Goal: Complete application form

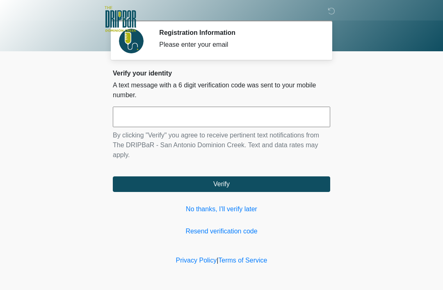
click at [141, 119] on input "text" at bounding box center [222, 117] width 218 height 21
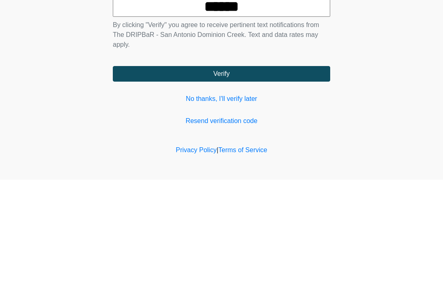
type input "******"
click at [163, 177] on button "Verify" at bounding box center [222, 185] width 218 height 16
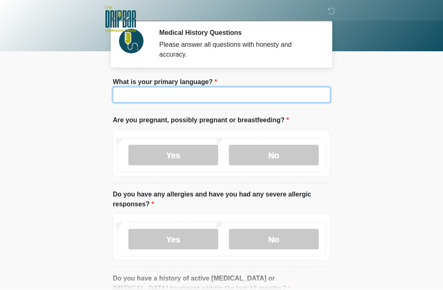
click at [139, 100] on input "What is your primary language?" at bounding box center [222, 95] width 218 height 16
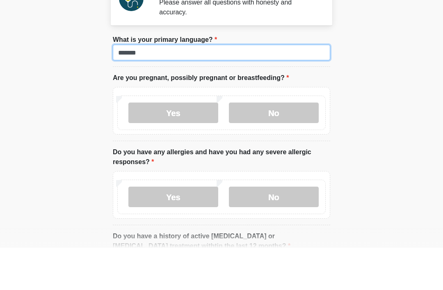
type input "*******"
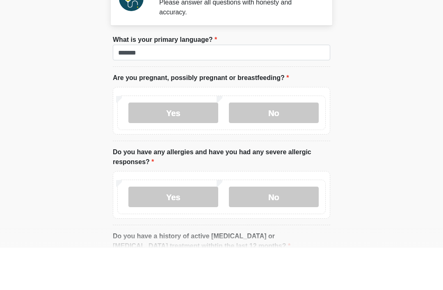
click at [296, 145] on label "No" at bounding box center [274, 155] width 90 height 21
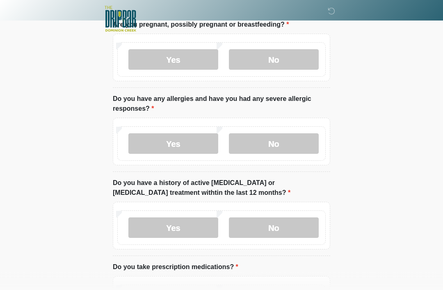
scroll to position [96, 0]
click at [288, 145] on label "No" at bounding box center [274, 143] width 90 height 21
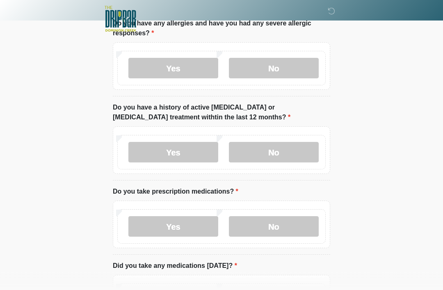
scroll to position [171, 0]
click at [291, 152] on label "No" at bounding box center [274, 152] width 90 height 21
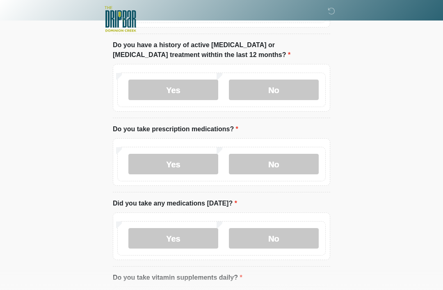
scroll to position [245, 0]
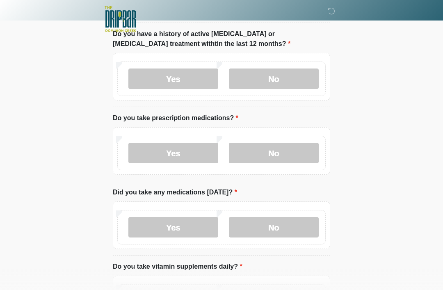
click at [150, 154] on label "Yes" at bounding box center [174, 153] width 90 height 21
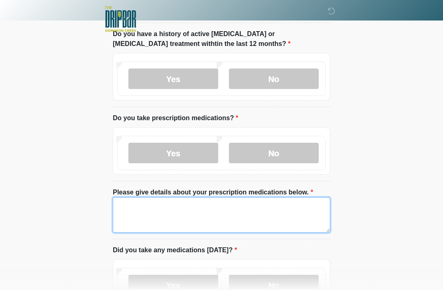
click at [139, 207] on textarea "Please give details about your prescription medications below." at bounding box center [222, 215] width 218 height 35
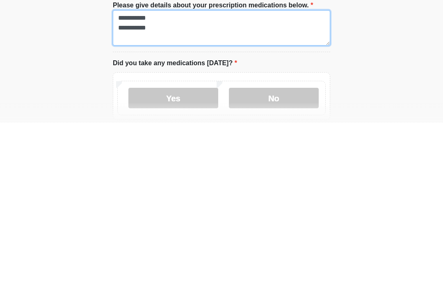
scroll to position [277, 0]
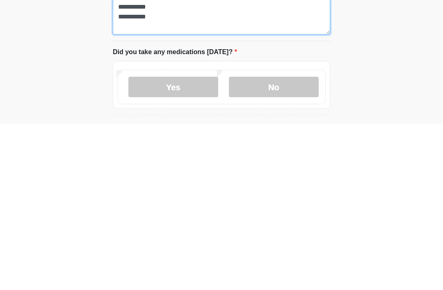
type textarea "**********"
click at [150, 243] on label "Yes" at bounding box center [174, 253] width 90 height 21
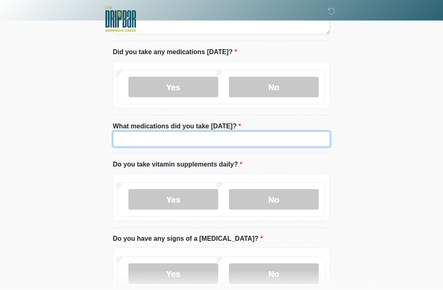
click at [132, 135] on input "What medications did you take [DATE]?" at bounding box center [222, 139] width 218 height 16
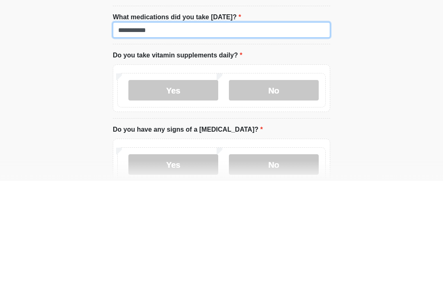
type input "**********"
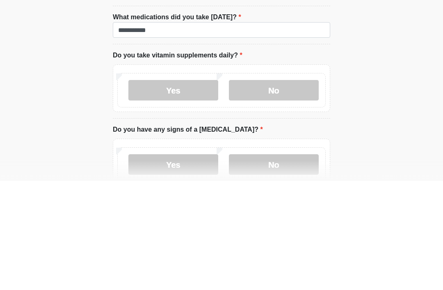
click at [152, 189] on label "Yes" at bounding box center [174, 199] width 90 height 21
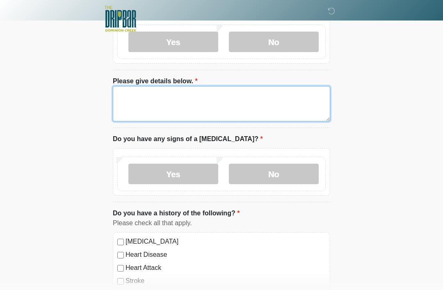
click at [141, 99] on textarea "Please give details below." at bounding box center [222, 104] width 218 height 35
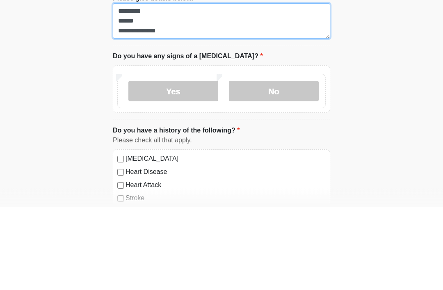
type textarea "**********"
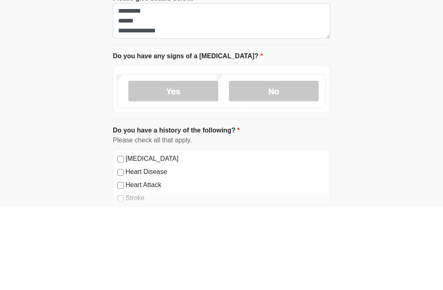
click at [255, 164] on label "No" at bounding box center [274, 174] width 90 height 21
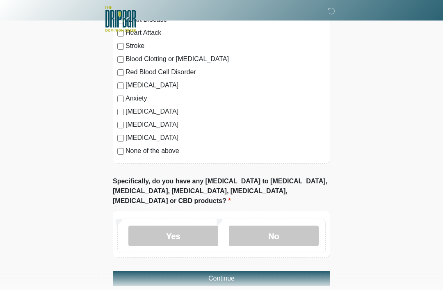
scroll to position [838, 0]
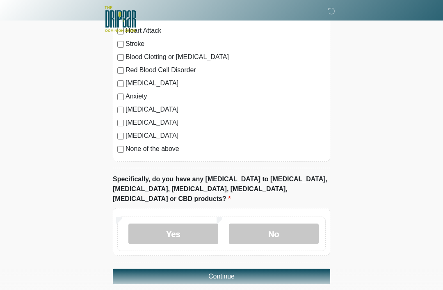
click at [294, 224] on label "No" at bounding box center [274, 234] width 90 height 21
click at [160, 269] on button "Continue" at bounding box center [222, 277] width 218 height 16
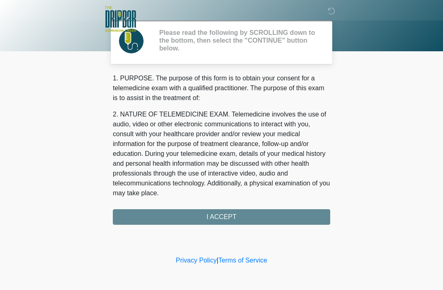
scroll to position [0, 0]
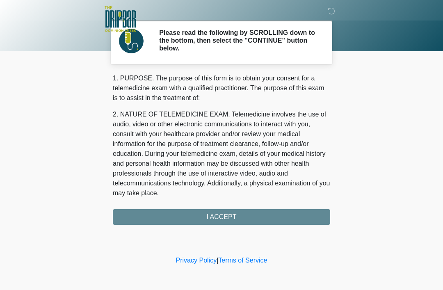
click at [255, 217] on div "1. PURPOSE. The purpose of this form is to obtain your consent for a telemedici…" at bounding box center [222, 150] width 218 height 152
click at [230, 221] on div "1. PURPOSE. The purpose of this form is to obtain your consent for a telemedici…" at bounding box center [222, 150] width 218 height 152
click at [233, 218] on div "1. PURPOSE. The purpose of this form is to obtain your consent for a telemedici…" at bounding box center [222, 150] width 218 height 152
click at [230, 222] on div "1. PURPOSE. The purpose of this form is to obtain your consent for a telemedici…" at bounding box center [222, 150] width 218 height 152
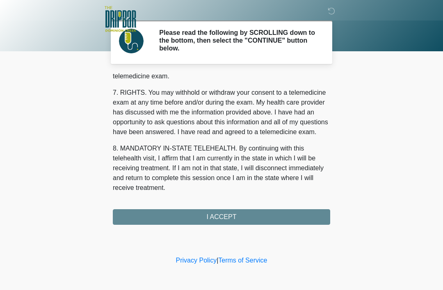
scroll to position [360, 0]
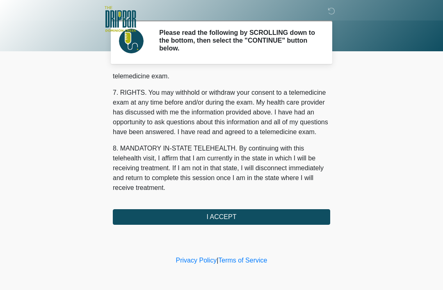
click at [253, 219] on button "I ACCEPT" at bounding box center [222, 217] width 218 height 16
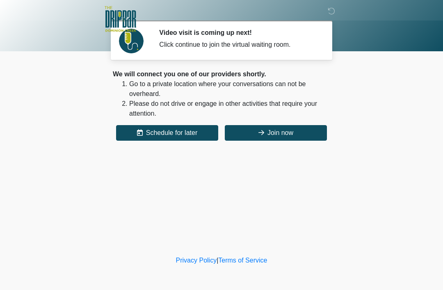
click at [303, 132] on button "Join now" at bounding box center [276, 133] width 102 height 16
